Goal: Navigation & Orientation: Understand site structure

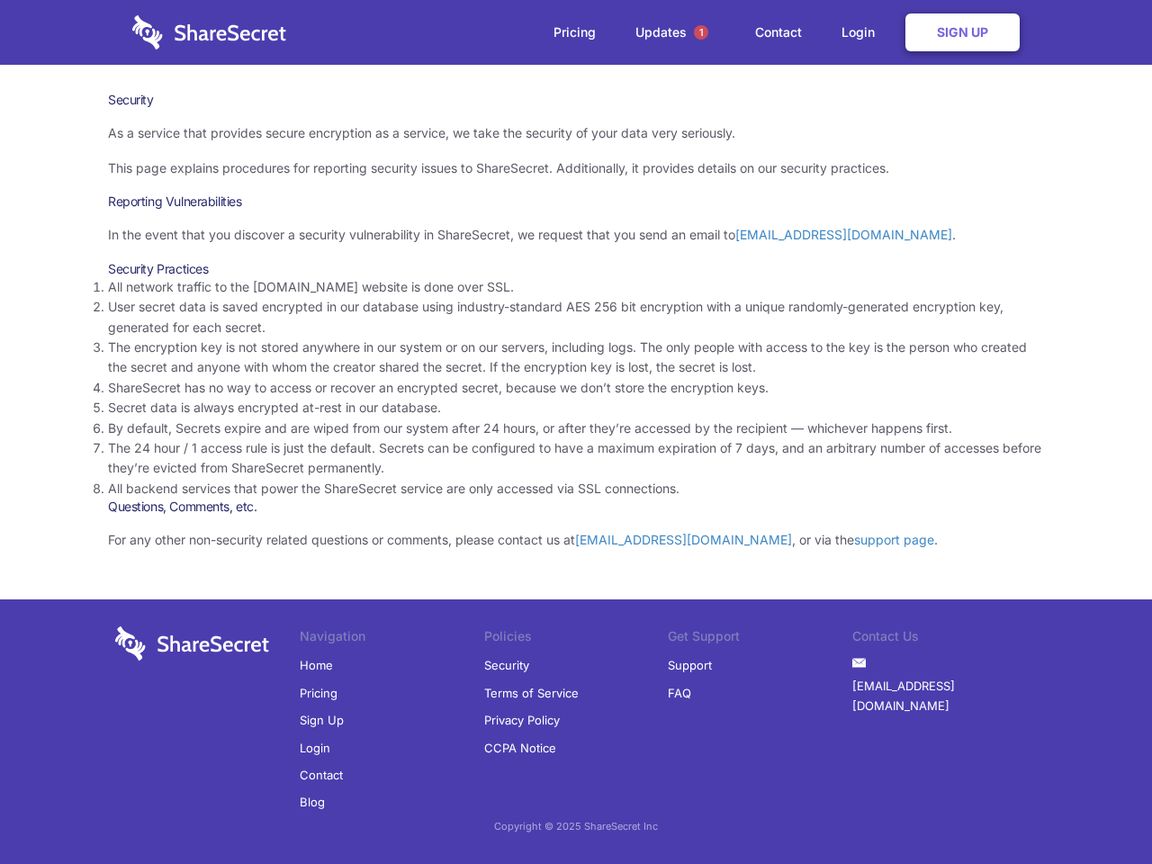
click at [576, 432] on li "By default, Secrets expire and are wiped from our system after 24 hours, or aft…" at bounding box center [576, 428] width 936 height 20
click at [701, 32] on span "1" at bounding box center [701, 32] width 14 height 14
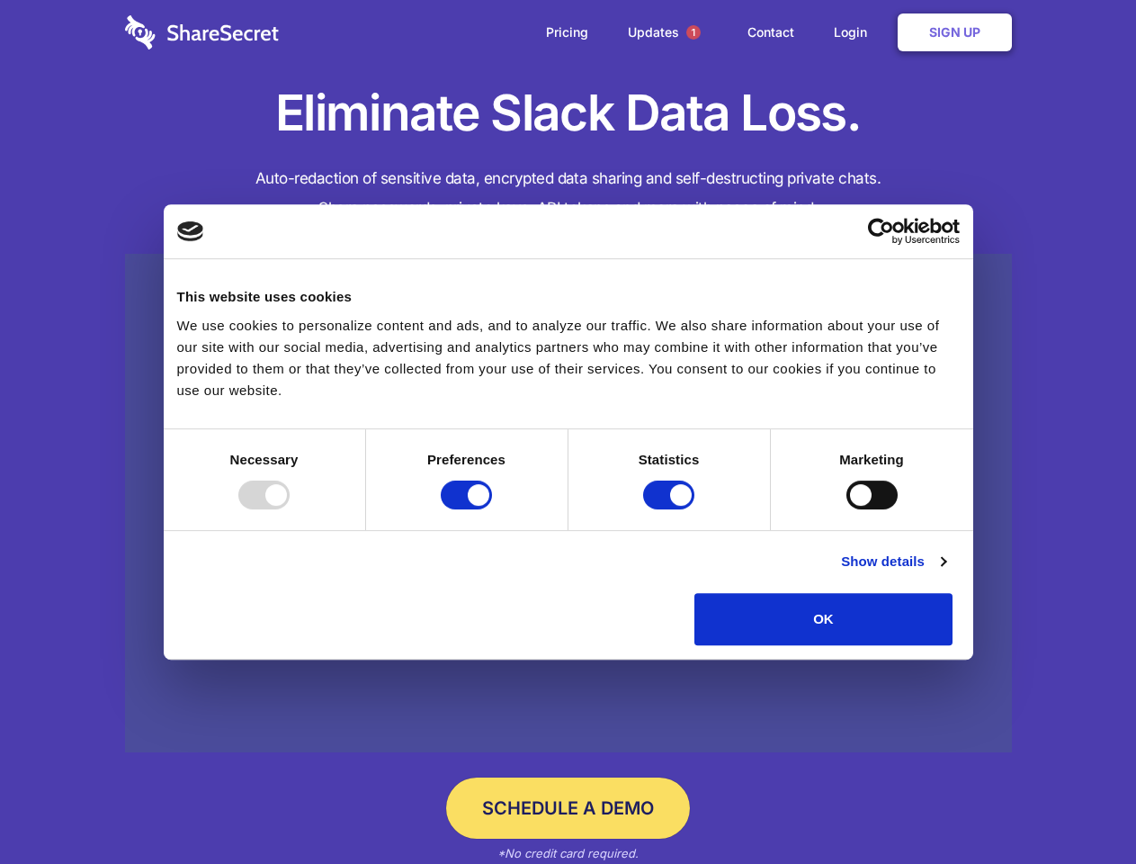
click at [290, 509] on div at bounding box center [263, 495] width 51 height 29
click at [492, 509] on input "Preferences" at bounding box center [466, 495] width 51 height 29
checkbox input "false"
click at [671, 509] on input "Statistics" at bounding box center [668, 495] width 51 height 29
checkbox input "false"
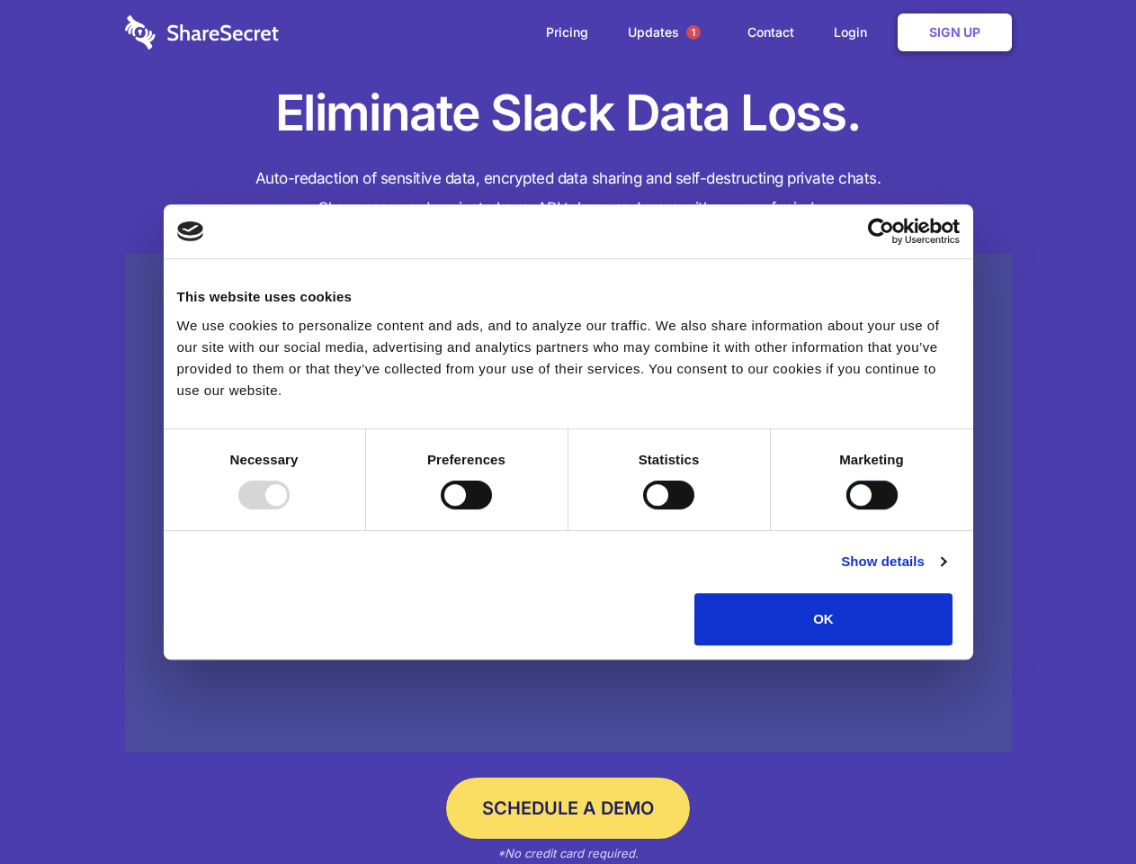
click at [847, 509] on input "Marketing" at bounding box center [872, 495] width 51 height 29
checkbox input "true"
click at [946, 572] on link "Show details" at bounding box center [893, 562] width 104 height 22
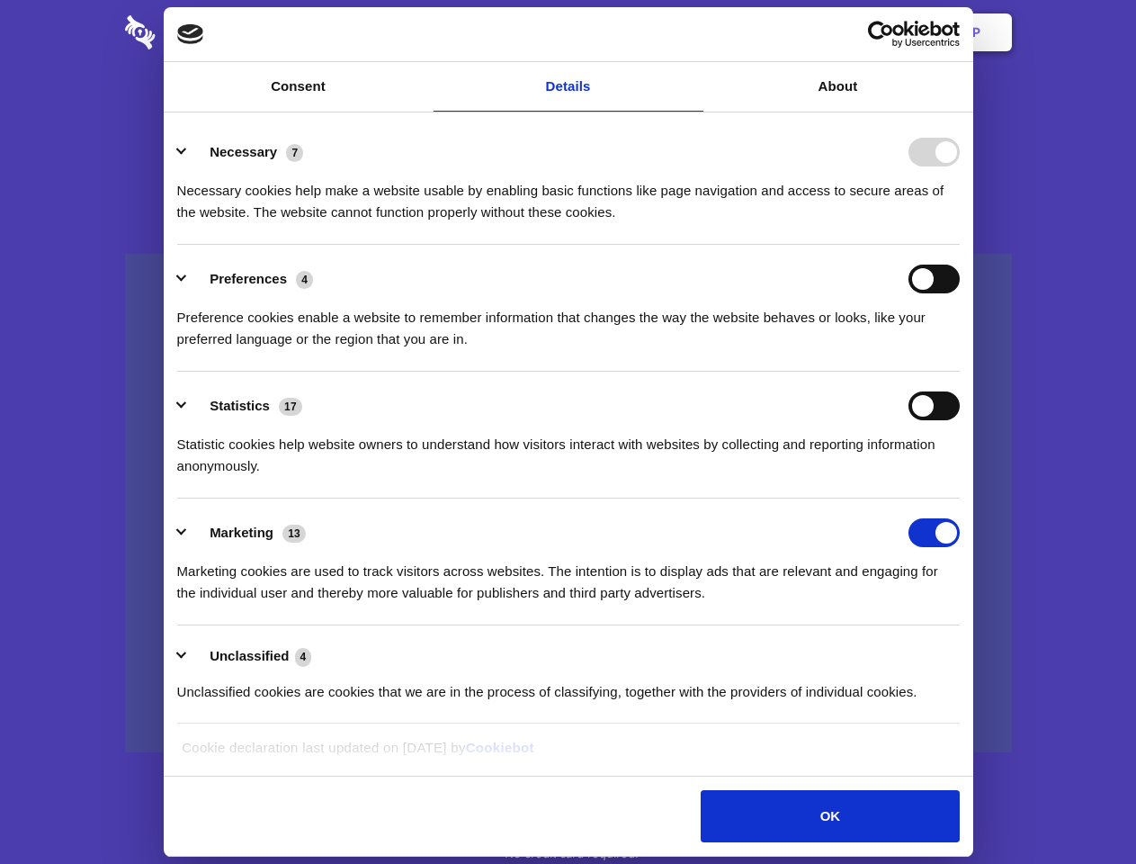
click at [968, 651] on div "Details Necessary 7 Necessary cookies help make a website usable by enabling ba…" at bounding box center [568, 444] width 800 height 653
click at [693, 32] on span "1" at bounding box center [694, 32] width 14 height 14
